Goal: Book appointment/travel/reservation

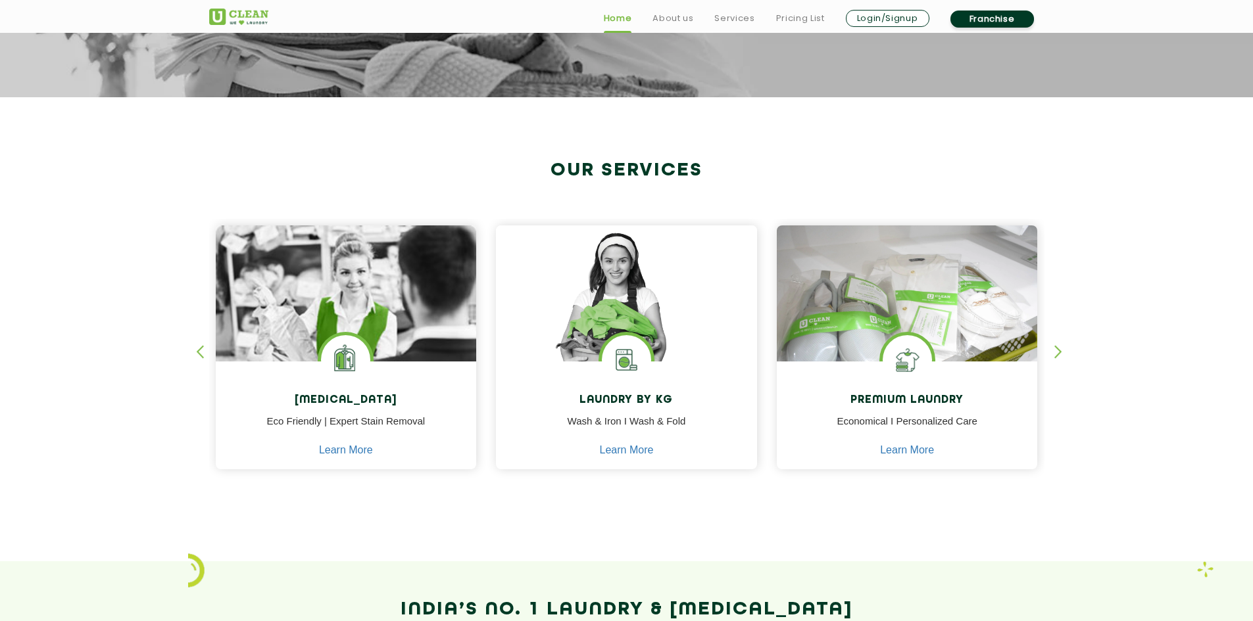
scroll to position [412, 0]
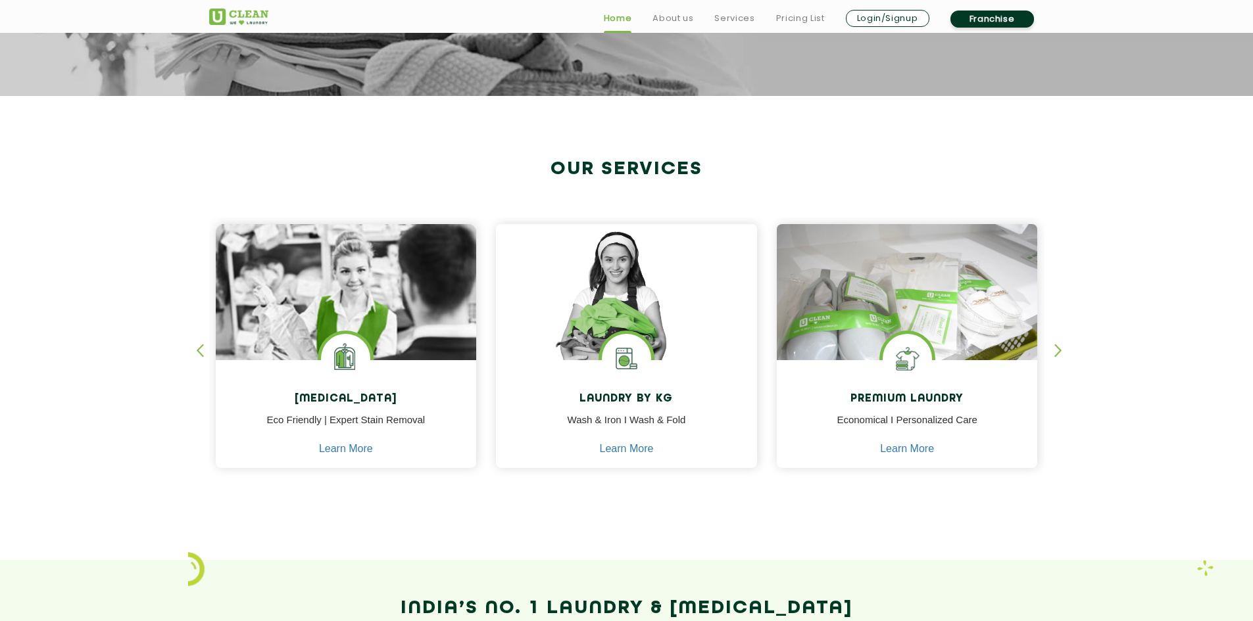
click at [150, 368] on section "Our Services [MEDICAL_DATA] Eco Friendly | Expert Stain Removal Learn More [MED…" at bounding box center [626, 328] width 1253 height 464
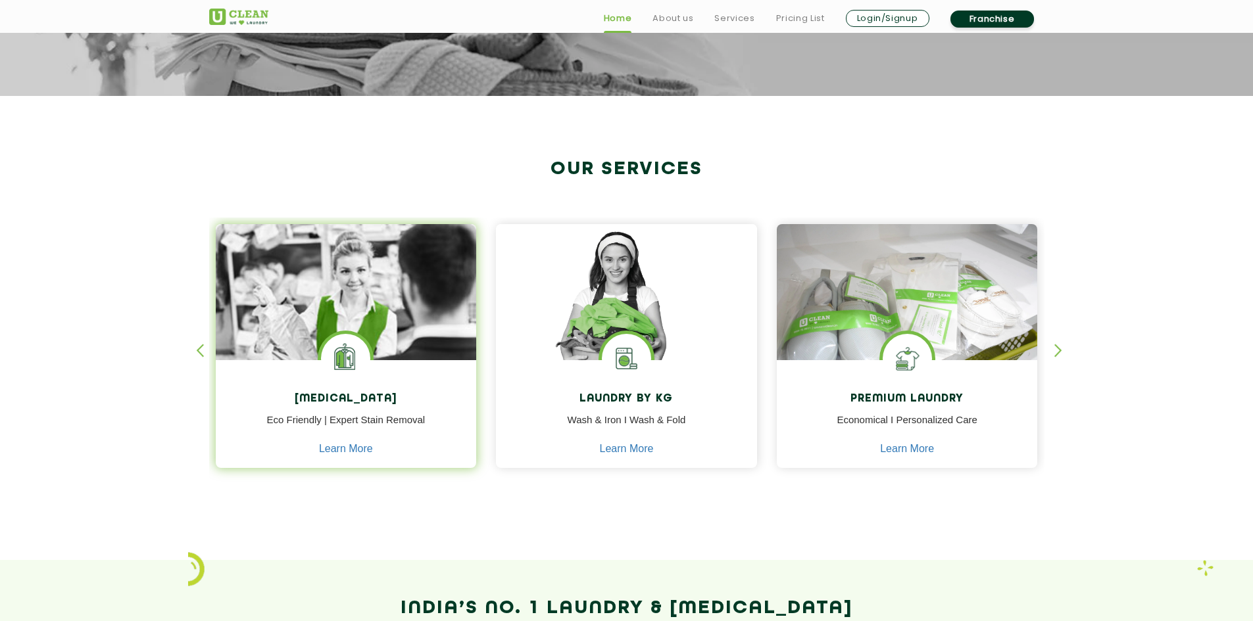
click at [314, 351] on img at bounding box center [346, 329] width 261 height 210
click at [316, 430] on p "Eco Friendly | Expert Stain Removal" at bounding box center [346, 428] width 241 height 30
click at [335, 438] on p "Eco Friendly | Expert Stain Removal" at bounding box center [346, 428] width 241 height 30
click at [321, 274] on img at bounding box center [346, 329] width 261 height 210
click at [345, 362] on img at bounding box center [345, 358] width 49 height 49
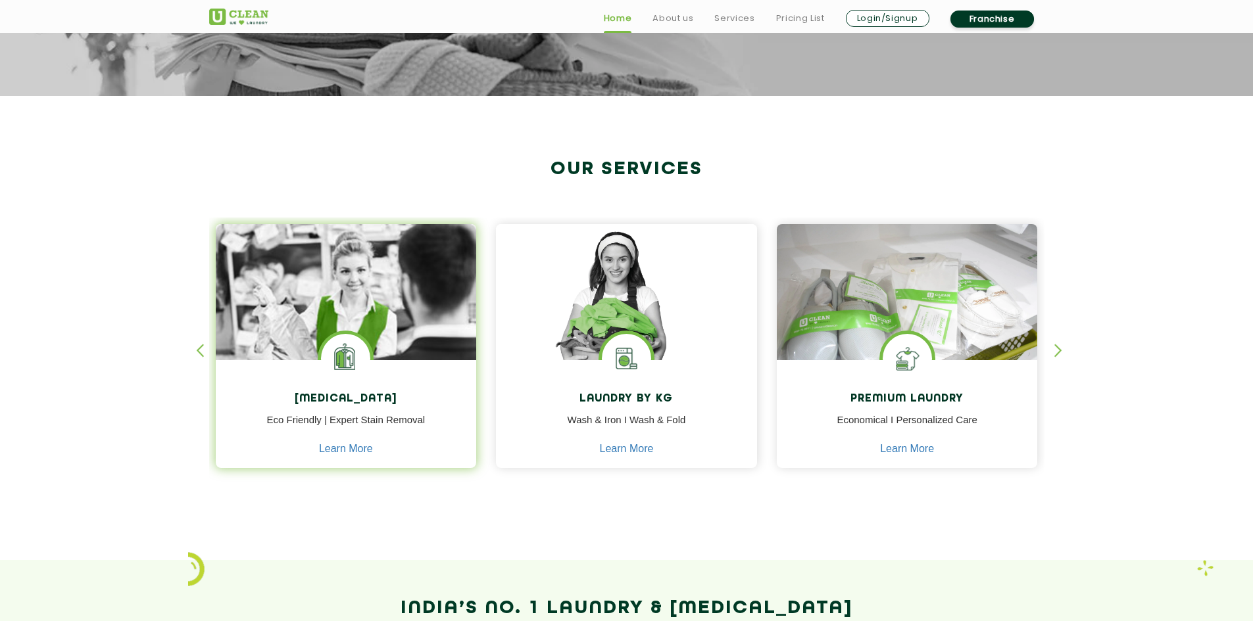
click at [358, 442] on div "[MEDICAL_DATA] Eco Friendly | Expert Stain Removal Learn More" at bounding box center [346, 415] width 261 height 111
click at [349, 447] on link "Learn More" at bounding box center [346, 449] width 54 height 12
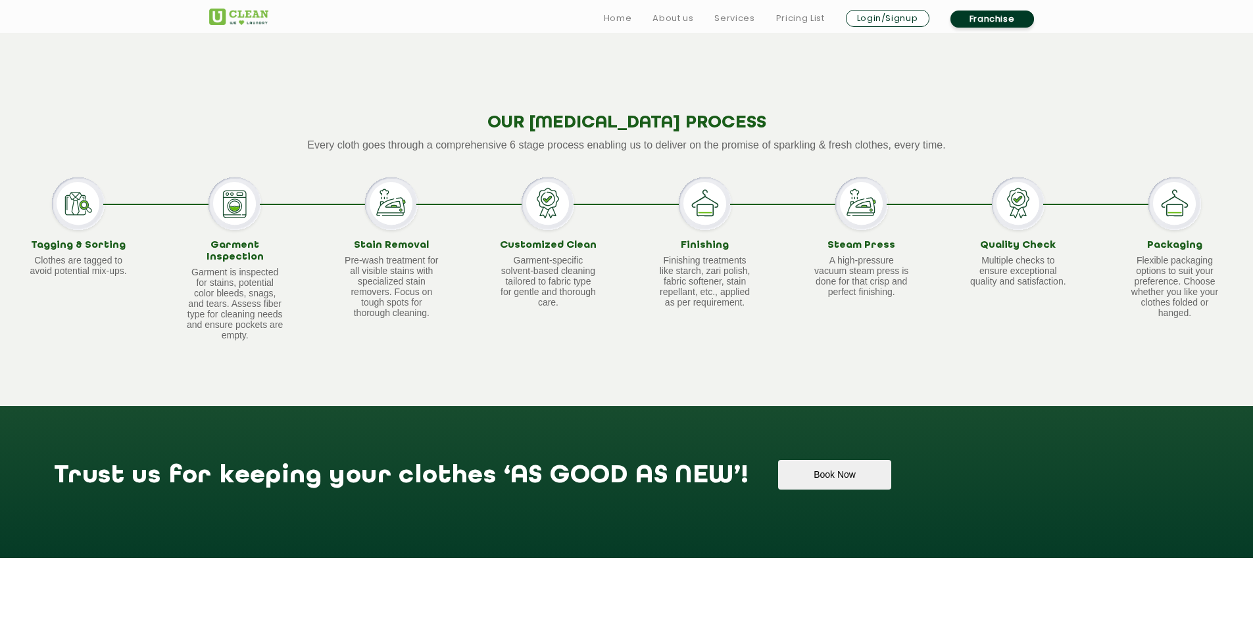
scroll to position [890, 0]
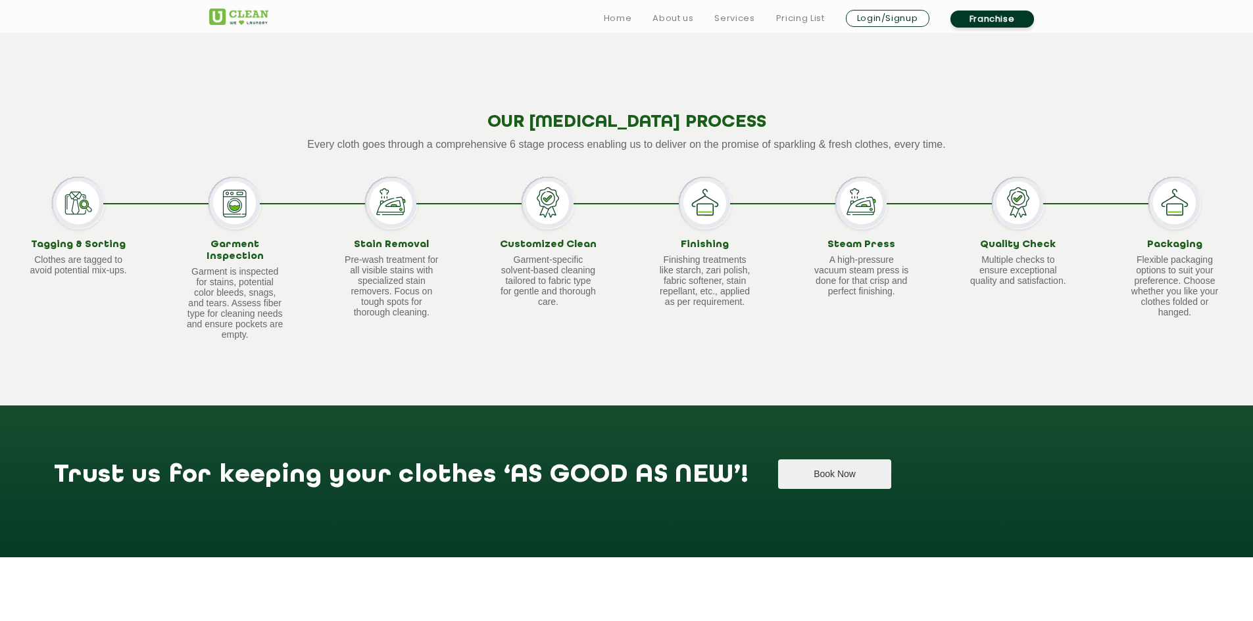
click at [783, 474] on button "Book Now" at bounding box center [834, 475] width 112 height 30
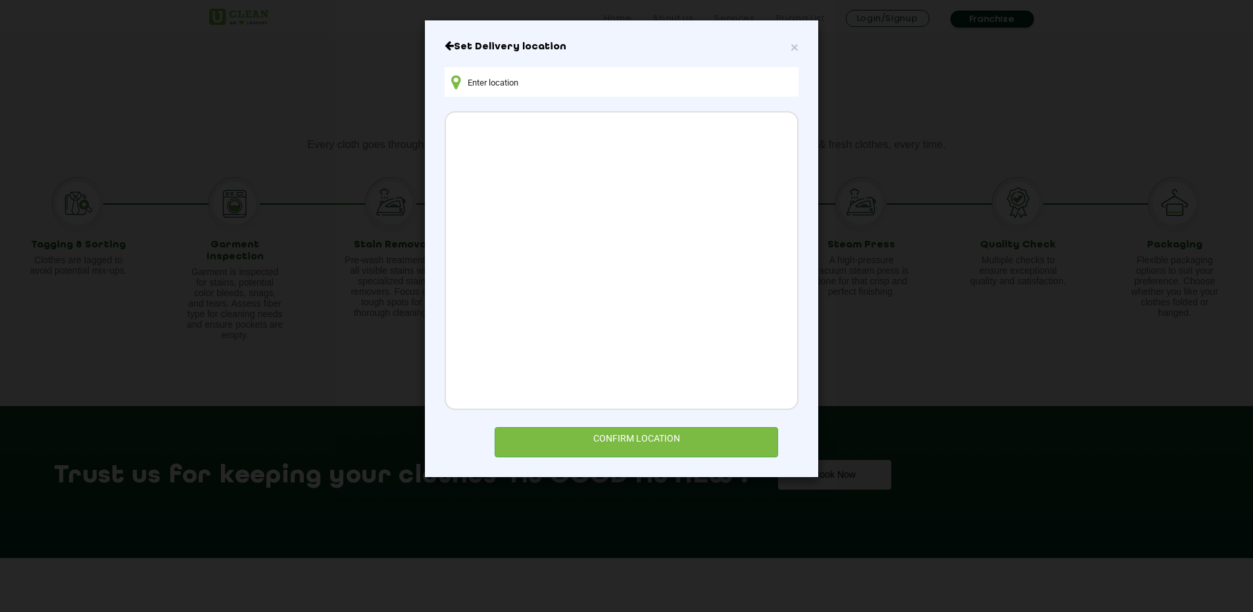
click at [673, 418] on div "Set Delivery location CONFIRM LOCATION" at bounding box center [622, 248] width 354 height 417
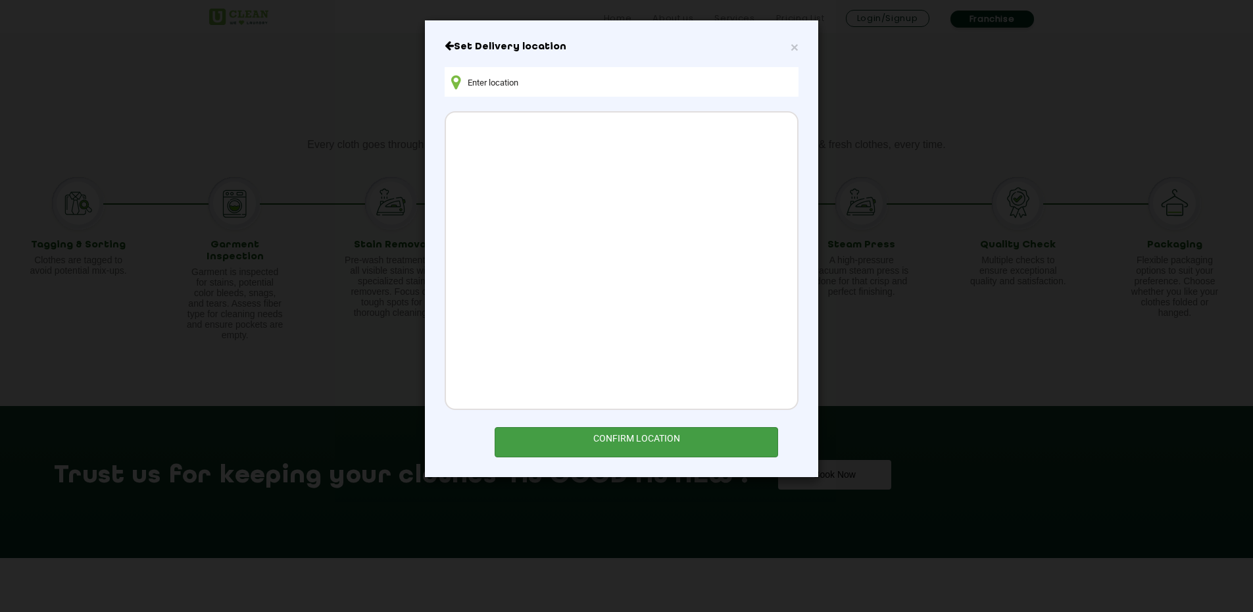
click at [653, 441] on div "CONFIRM LOCATION" at bounding box center [636, 442] width 283 height 30
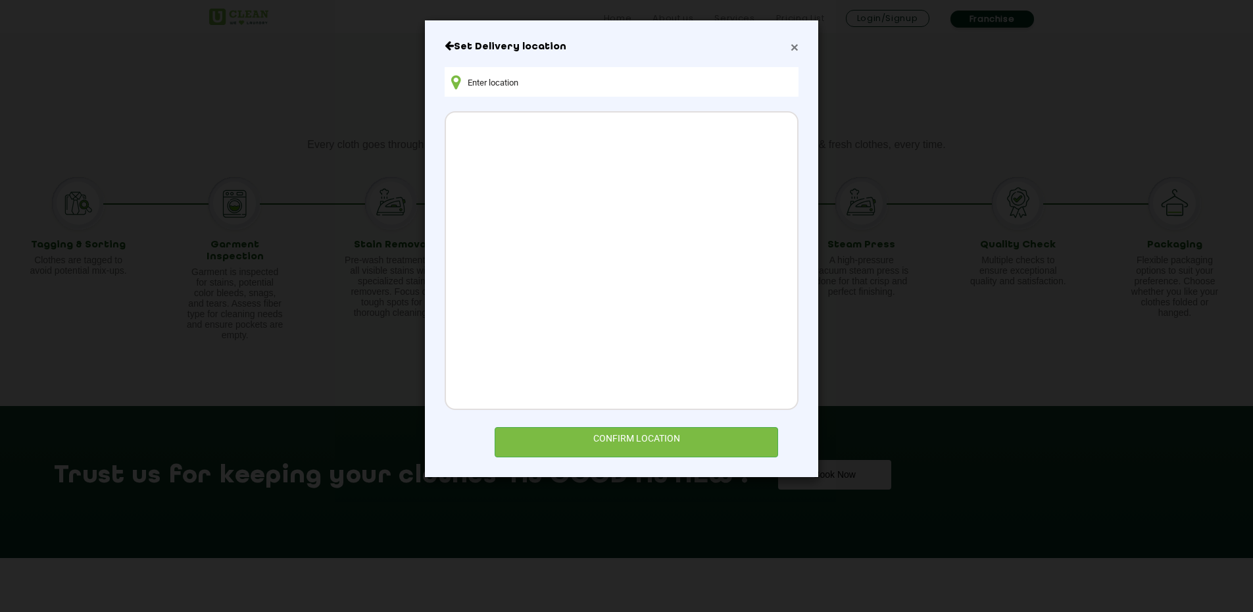
click at [795, 47] on span "×" at bounding box center [795, 46] width 8 height 15
